Goal: Transaction & Acquisition: Purchase product/service

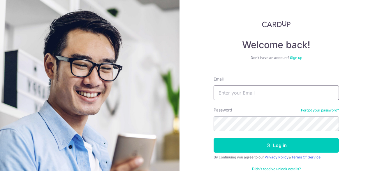
click at [236, 89] on input "Email" at bounding box center [275, 92] width 125 height 15
type input "[EMAIL_ADDRESS][DOMAIN_NAME]"
click at [213, 138] on button "Log in" at bounding box center [275, 145] width 125 height 15
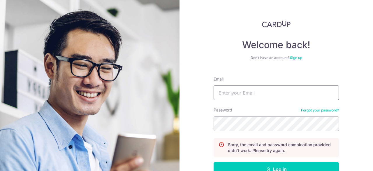
click at [244, 96] on input "Email" at bounding box center [275, 92] width 125 height 15
type input "[EMAIL_ADDRESS][DOMAIN_NAME]"
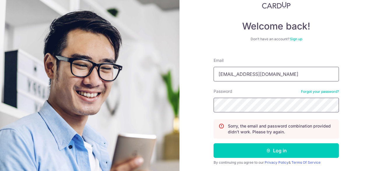
scroll to position [29, 0]
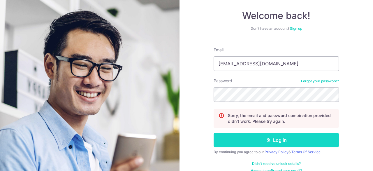
click at [274, 136] on button "Log in" at bounding box center [275, 139] width 125 height 15
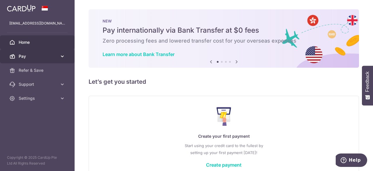
click at [34, 55] on span "Pay" at bounding box center [38, 56] width 38 height 6
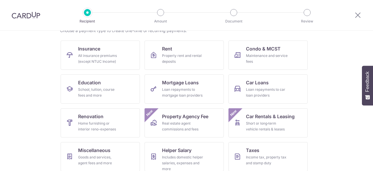
scroll to position [58, 0]
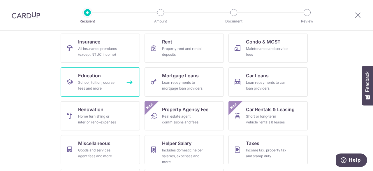
click at [101, 80] on div "School, tuition, course fees and more" at bounding box center [99, 85] width 42 height 12
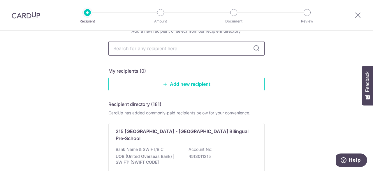
click at [195, 52] on input "text" at bounding box center [186, 48] width 156 height 15
type input "sim"
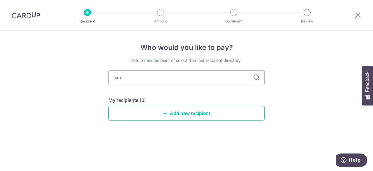
drag, startPoint x: 132, startPoint y: 77, endPoint x: 81, endPoint y: 77, distance: 50.9
click at [81, 77] on div "Who would you like to pay? Add a new recipient or select from our recipient dir…" at bounding box center [186, 101] width 373 height 140
type input "SIM"
click at [203, 111] on link "Add new recipient" at bounding box center [186, 113] width 156 height 15
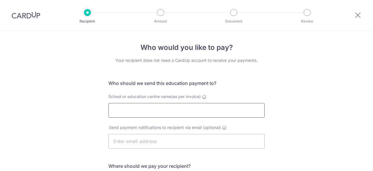
click at [185, 105] on input "School or education centre name(as per invoice)" at bounding box center [186, 110] width 156 height 15
type input "i"
type input "S"
click at [203, 96] on icon at bounding box center [204, 96] width 5 height 5
click at [203, 103] on input "School or education centre name(as per invoice)" at bounding box center [186, 110] width 156 height 15
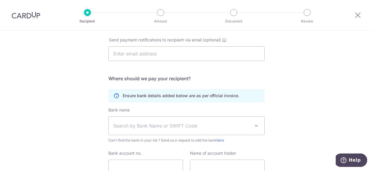
scroll to position [116, 0]
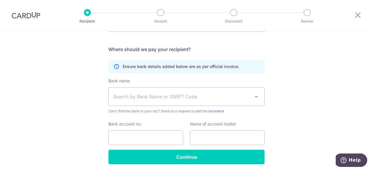
click at [141, 99] on span "Search by Bank Name or SWIFT Code" at bounding box center [181, 96] width 137 height 7
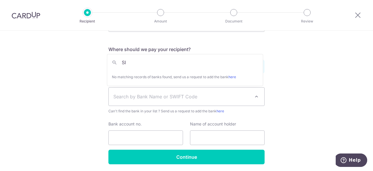
type input "S"
type input "sim"
click at [233, 91] on span "Search by Bank Name or SWIFT Code" at bounding box center [186, 96] width 155 height 18
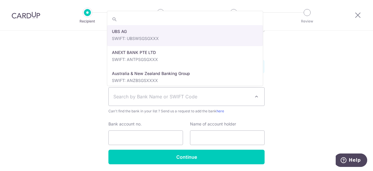
click at [248, 93] on span "Search by Bank Name or SWIFT Code" at bounding box center [181, 96] width 137 height 7
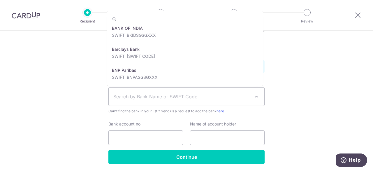
scroll to position [175, 0]
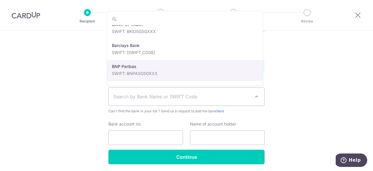
click at [337, 76] on div "Who would you like to pay? Your recipient does not need a CardUp account to rec…" at bounding box center [186, 52] width 373 height 277
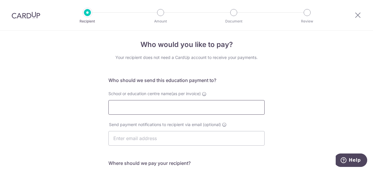
scroll to position [0, 0]
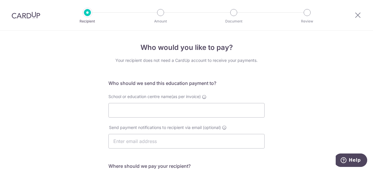
click at [41, 23] on div at bounding box center [26, 15] width 52 height 30
click at [33, 13] on img at bounding box center [26, 15] width 29 height 7
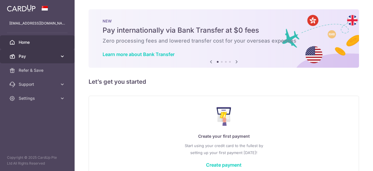
click at [59, 56] on link "Pay" at bounding box center [37, 56] width 75 height 14
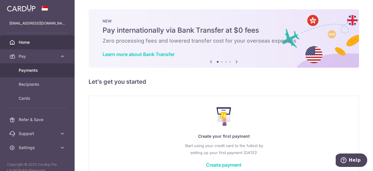
click at [35, 71] on span "Payments" at bounding box center [38, 70] width 38 height 6
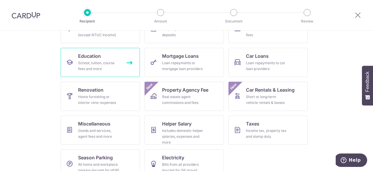
scroll to position [87, 0]
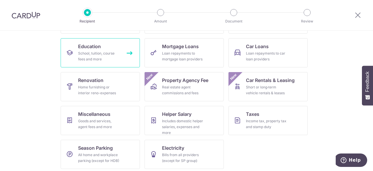
click at [107, 55] on div "School, tuition, course fees and more" at bounding box center [99, 56] width 42 height 12
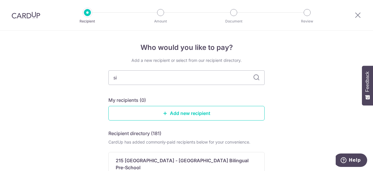
type input "sim"
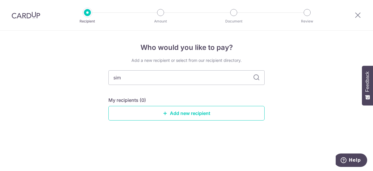
click at [255, 77] on icon at bounding box center [256, 77] width 7 height 7
drag, startPoint x: 255, startPoint y: 77, endPoint x: 258, endPoint y: 84, distance: 7.6
click at [258, 84] on div "sim" at bounding box center [186, 77] width 156 height 15
click at [258, 84] on input "sim" at bounding box center [186, 77] width 156 height 15
click at [182, 81] on input "sim" at bounding box center [186, 77] width 156 height 15
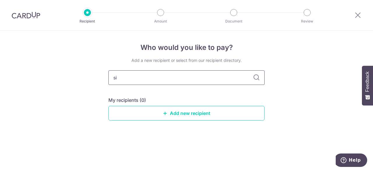
type input "s"
type input "SIM"
type input "S"
type input "singapore ins"
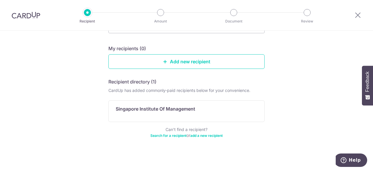
scroll to position [53, 0]
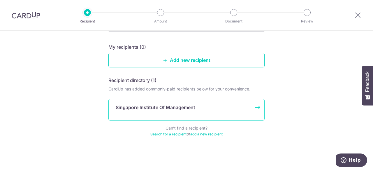
click at [193, 110] on p "Singapore Institute Of Management" at bounding box center [155, 107] width 79 height 7
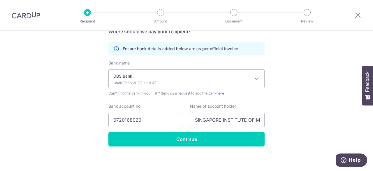
scroll to position [137, 0]
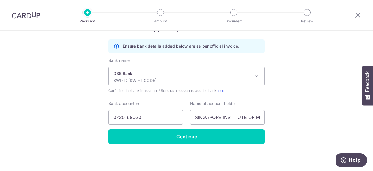
click at [161, 72] on p "DBS Bank" at bounding box center [181, 73] width 137 height 6
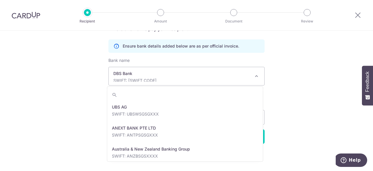
scroll to position [482, 0]
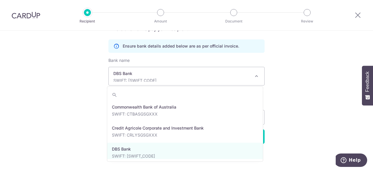
click at [161, 72] on p "DBS Bank" at bounding box center [181, 73] width 137 height 6
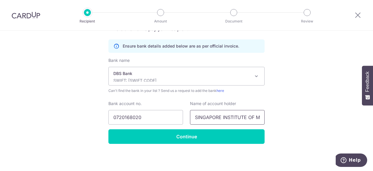
click at [241, 116] on input "SINGAPORE INSTITUTE OF MANAGEMENT PTE LTD" at bounding box center [227, 117] width 75 height 15
click at [259, 116] on input "SINGAPORE INSTITUTE OF MANAGEMENT PTE LTD" at bounding box center [227, 117] width 75 height 15
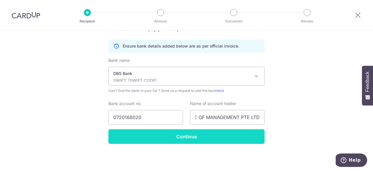
click at [167, 132] on input "Continue" at bounding box center [186, 136] width 156 height 15
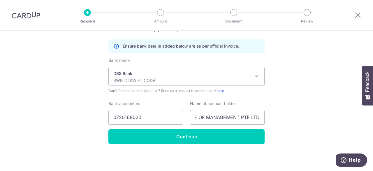
scroll to position [0, 0]
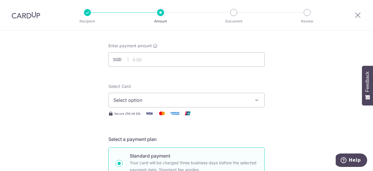
scroll to position [58, 0]
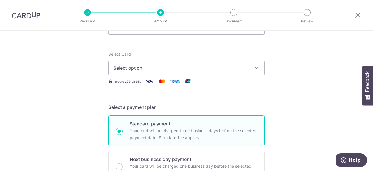
click at [257, 68] on icon "button" at bounding box center [256, 68] width 6 height 6
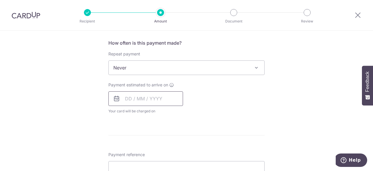
scroll to position [204, 0]
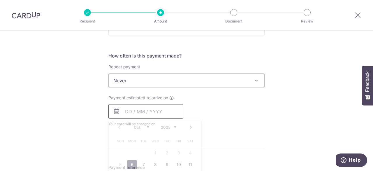
click at [157, 112] on input "text" at bounding box center [145, 111] width 75 height 15
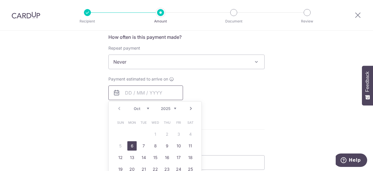
scroll to position [233, 0]
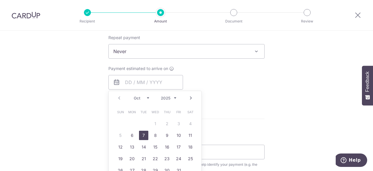
click at [143, 135] on link "7" at bounding box center [143, 134] width 9 height 9
type input "07/10/2025"
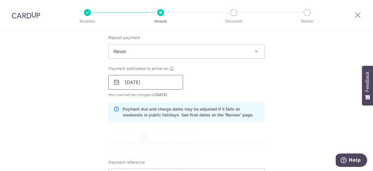
click at [150, 82] on input "07/10/2025" at bounding box center [145, 82] width 75 height 15
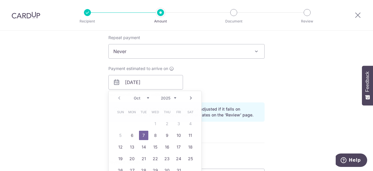
click at [216, 83] on div "Payment estimated to arrive on 07/10/2025 Prev Next Oct Nov Dec 2025 2026 2027 …" at bounding box center [186, 81] width 163 height 32
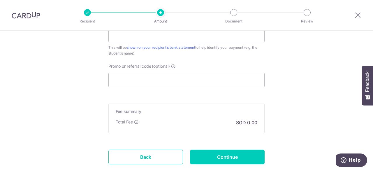
scroll to position [322, 0]
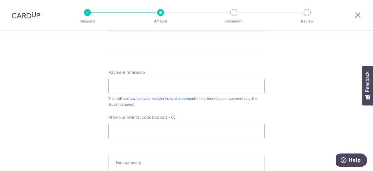
drag, startPoint x: 31, startPoint y: 11, endPoint x: 23, endPoint y: 17, distance: 10.0
click at [354, 16] on icon at bounding box center [357, 14] width 7 height 7
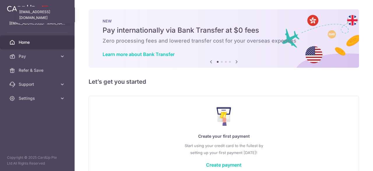
click at [48, 22] on p "montimon11@live.com" at bounding box center [37, 23] width 56 height 6
click at [36, 23] on p "montimon11@live.com" at bounding box center [37, 23] width 56 height 6
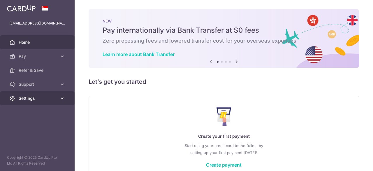
click at [54, 98] on span "Settings" at bounding box center [38, 98] width 38 height 6
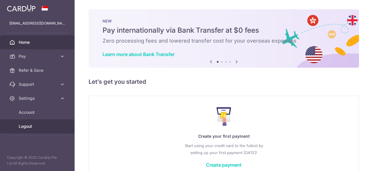
click at [24, 127] on span "Logout" at bounding box center [38, 126] width 38 height 6
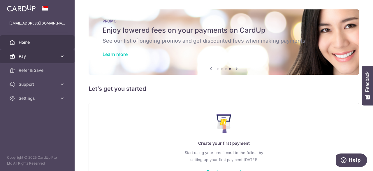
click at [51, 57] on span "Pay" at bounding box center [38, 56] width 38 height 6
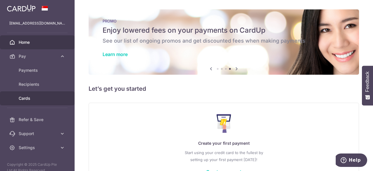
click at [31, 100] on span "Cards" at bounding box center [38, 98] width 38 height 6
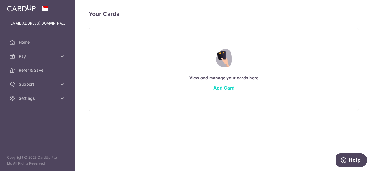
click at [224, 86] on link "Add Card" at bounding box center [223, 88] width 21 height 6
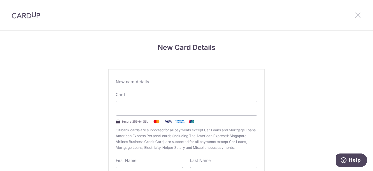
click at [359, 15] on icon at bounding box center [357, 14] width 7 height 7
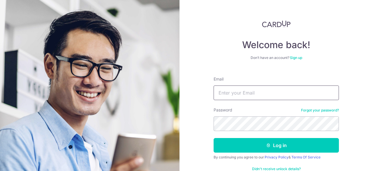
click at [234, 89] on input "Email" at bounding box center [275, 92] width 125 height 15
type input "[EMAIL_ADDRESS][DOMAIN_NAME]"
click at [213, 138] on button "Log in" at bounding box center [275, 145] width 125 height 15
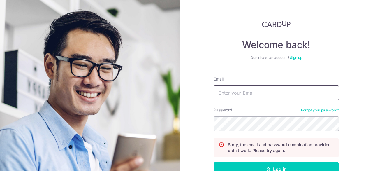
click at [243, 96] on input "Email" at bounding box center [275, 92] width 125 height 15
type input "[EMAIL_ADDRESS][DOMAIN_NAME]"
click at [213, 162] on button "Log in" at bounding box center [275, 169] width 125 height 15
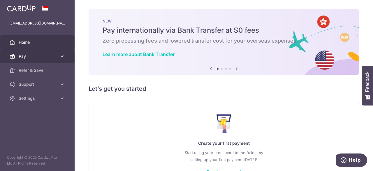
click at [33, 57] on span "Pay" at bounding box center [38, 56] width 38 height 6
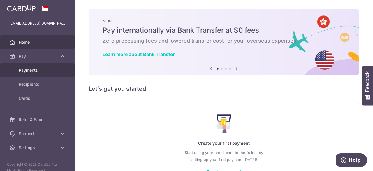
click at [40, 72] on span "Payments" at bounding box center [38, 70] width 38 height 6
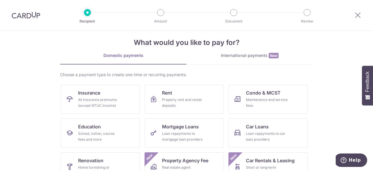
scroll to position [58, 0]
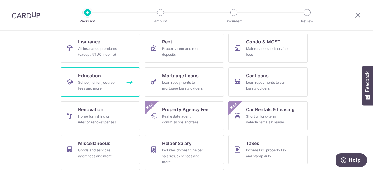
click at [102, 87] on div "School, tuition, course fees and more" at bounding box center [99, 85] width 42 height 12
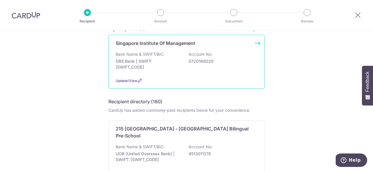
scroll to position [29, 0]
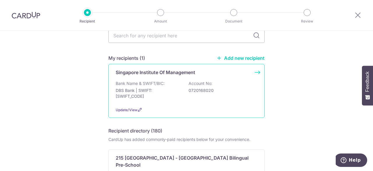
click at [219, 93] on p "0720168020" at bounding box center [220, 90] width 65 height 6
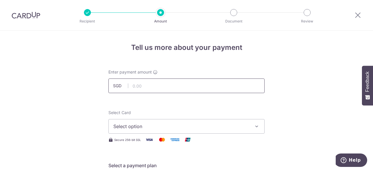
click at [145, 88] on input "text" at bounding box center [186, 85] width 156 height 15
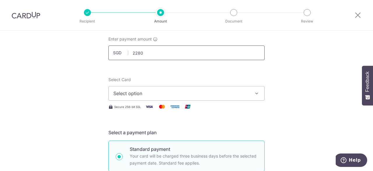
scroll to position [58, 0]
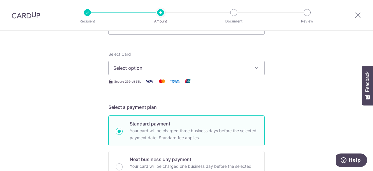
type input "2,280.00"
click at [163, 61] on button "Select option" at bounding box center [186, 68] width 156 height 15
click at [157, 84] on span "Add credit card" at bounding box center [192, 84] width 136 height 6
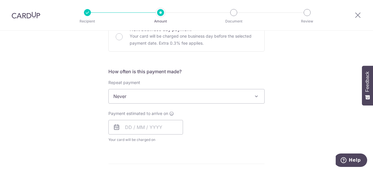
scroll to position [349, 0]
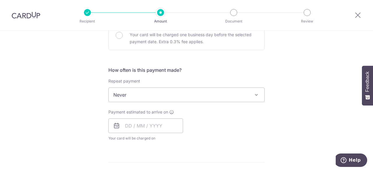
click at [156, 95] on span "Never" at bounding box center [186, 95] width 155 height 14
select select "4"
click at [142, 125] on input "text" at bounding box center [145, 125] width 75 height 15
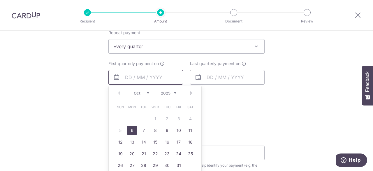
scroll to position [407, 0]
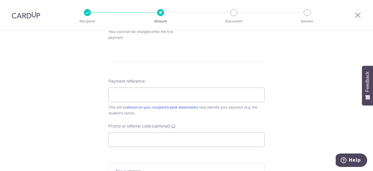
scroll to position [466, 0]
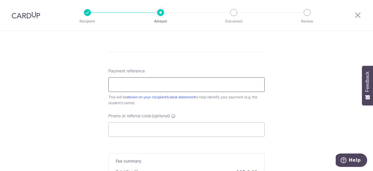
click at [162, 87] on input "Payment reference" at bounding box center [186, 84] width 156 height 15
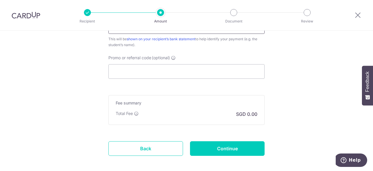
scroll to position [524, 0]
click at [156, 75] on input "Promo or referral code (optional)" at bounding box center [186, 71] width 156 height 15
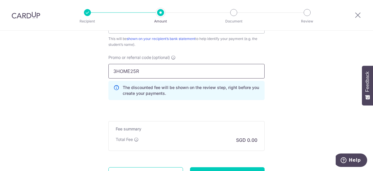
type input "3HOME25R"
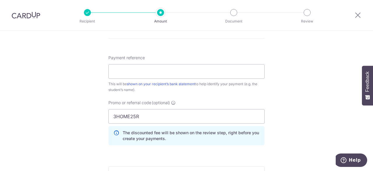
scroll to position [466, 0]
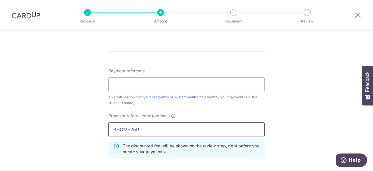
drag, startPoint x: 102, startPoint y: 127, endPoint x: 88, endPoint y: 127, distance: 14.6
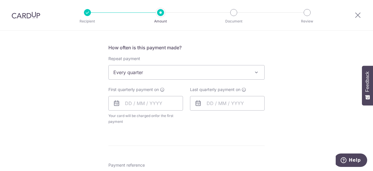
scroll to position [349, 0]
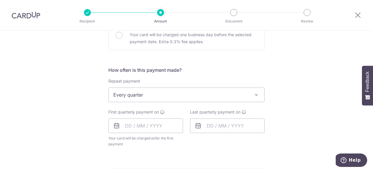
click at [32, 19] on div at bounding box center [26, 15] width 52 height 30
click at [27, 13] on img at bounding box center [26, 15] width 29 height 7
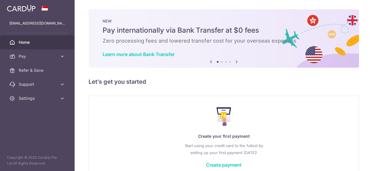
click at [31, 42] on span "Home" at bounding box center [38, 42] width 38 height 6
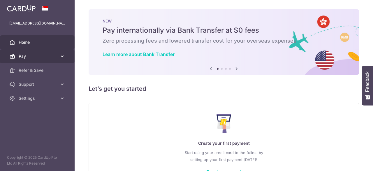
click at [48, 57] on span "Pay" at bounding box center [38, 56] width 38 height 6
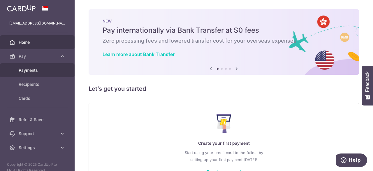
click at [48, 71] on span "Payments" at bounding box center [38, 70] width 38 height 6
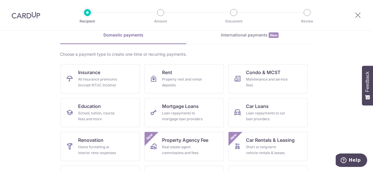
scroll to position [61, 0]
